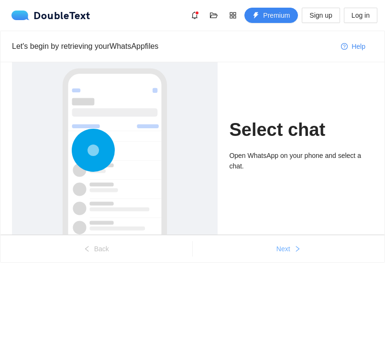
click at [285, 248] on span "Next" at bounding box center [284, 249] width 14 height 11
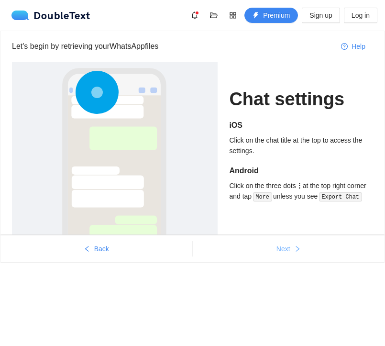
click at [285, 248] on span "Next" at bounding box center [284, 249] width 14 height 11
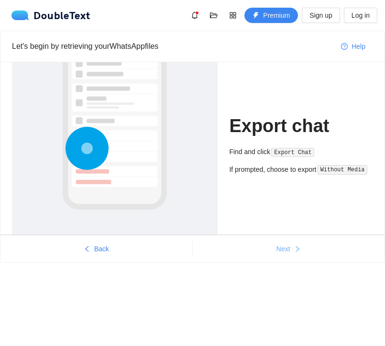
click at [285, 248] on span "Next" at bounding box center [284, 249] width 14 height 11
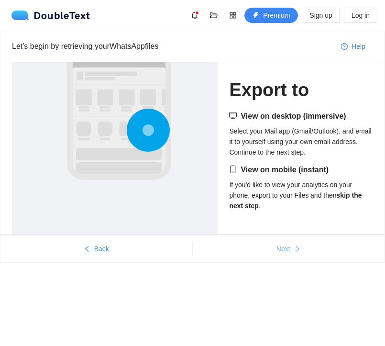
click at [285, 248] on span "Next" at bounding box center [284, 249] width 14 height 11
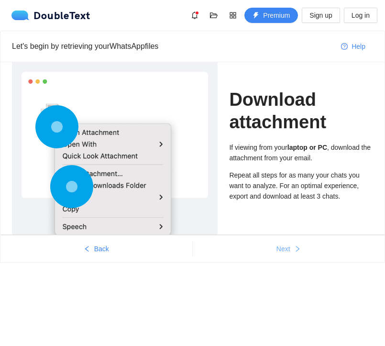
click at [285, 248] on span "Next" at bounding box center [284, 249] width 14 height 11
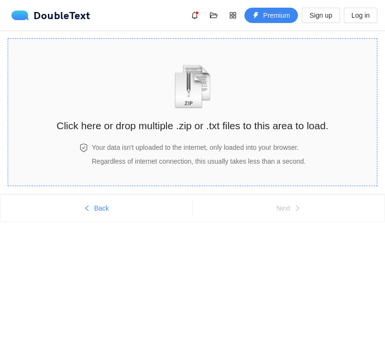
click at [223, 157] on span "Regardless of internet connection, this usually takes less than a second." at bounding box center [199, 161] width 214 height 8
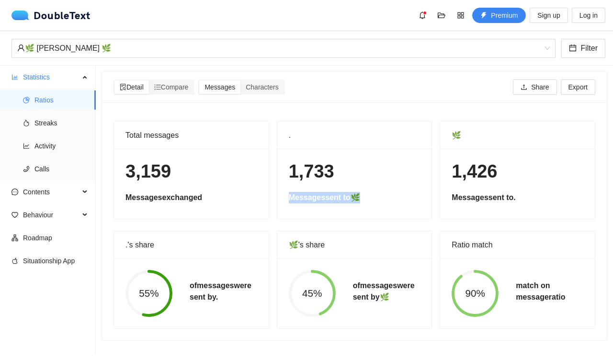
drag, startPoint x: 364, startPoint y: 189, endPoint x: 289, endPoint y: 186, distance: 75.7
click at [289, 192] on h5 "Messages sent to 🌿" at bounding box center [355, 197] width 132 height 11
copy h5 "Messages sent to 🌿"
click at [57, 166] on span "Calls" at bounding box center [61, 168] width 54 height 19
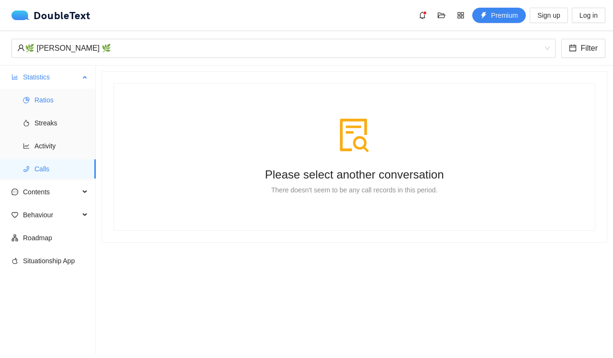
click at [66, 91] on span "Ratios" at bounding box center [61, 99] width 54 height 19
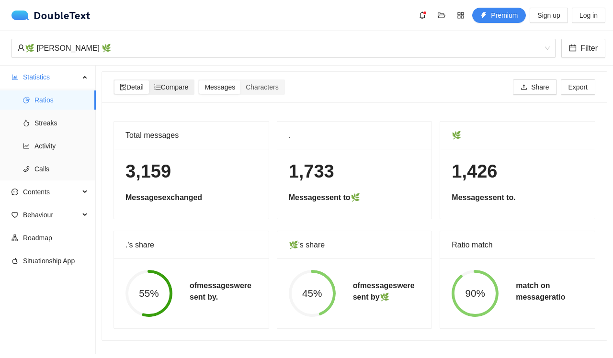
click at [184, 88] on span "Compare" at bounding box center [171, 87] width 34 height 8
click at [149, 80] on input "Compare" at bounding box center [149, 80] width 0 height 0
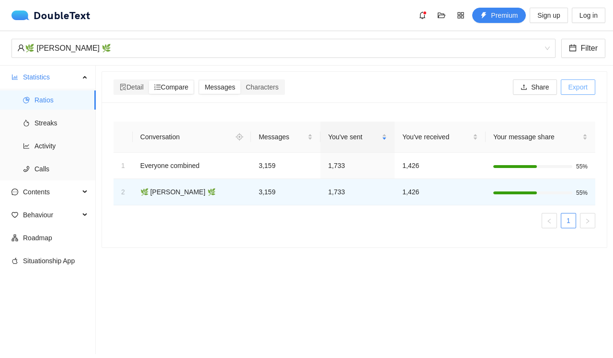
click at [385, 90] on button "Export" at bounding box center [578, 86] width 34 height 15
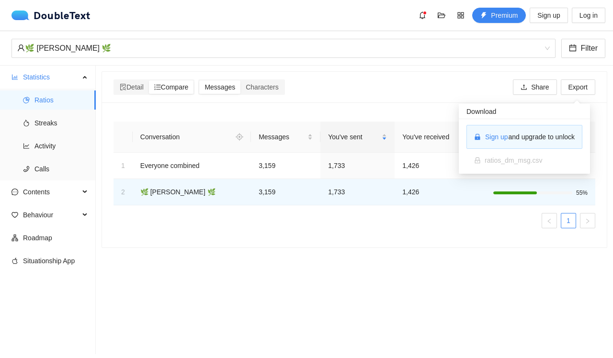
click at [385, 75] on div "Detail Compare Messages Characters Share Export" at bounding box center [354, 87] width 482 height 31
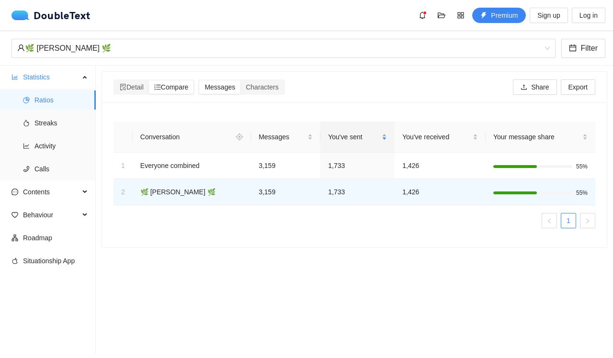
click at [376, 132] on div "You've sent" at bounding box center [357, 137] width 59 height 11
click at [377, 132] on div "You've sent" at bounding box center [357, 137] width 59 height 11
click at [136, 87] on span "Detail" at bounding box center [132, 87] width 24 height 8
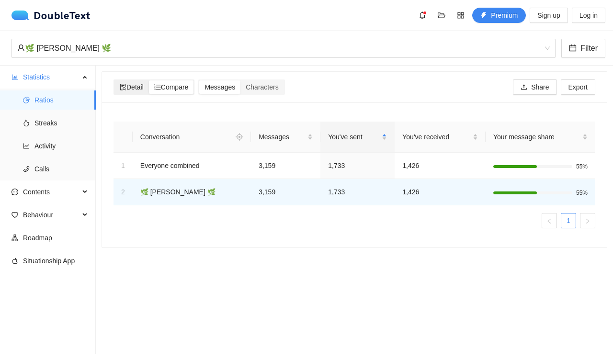
click at [114, 80] on input "Detail" at bounding box center [114, 80] width 0 height 0
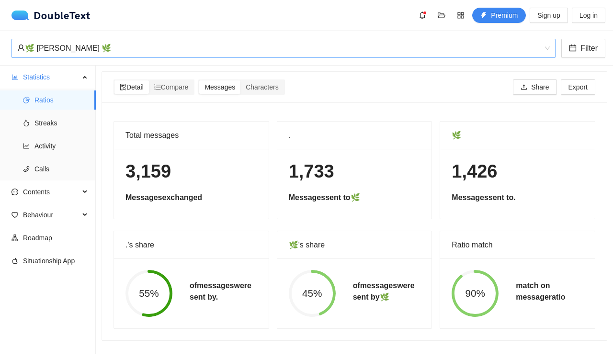
click at [385, 53] on span "🌿 [PERSON_NAME] 🌿" at bounding box center [283, 48] width 532 height 18
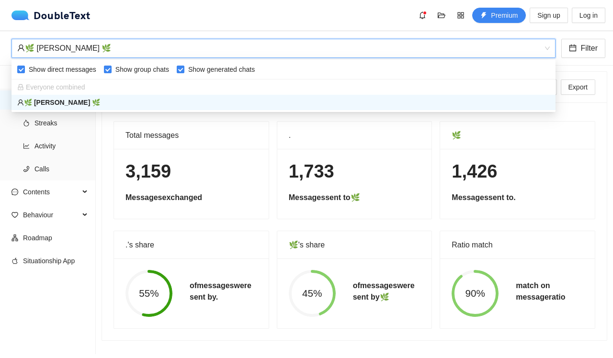
click at [385, 53] on span "🌿 [PERSON_NAME] 🌿" at bounding box center [283, 48] width 532 height 18
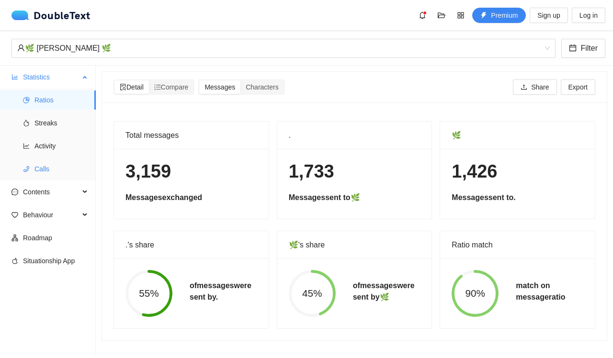
click at [64, 168] on span "Calls" at bounding box center [61, 168] width 54 height 19
